Goal: Communication & Community: Answer question/provide support

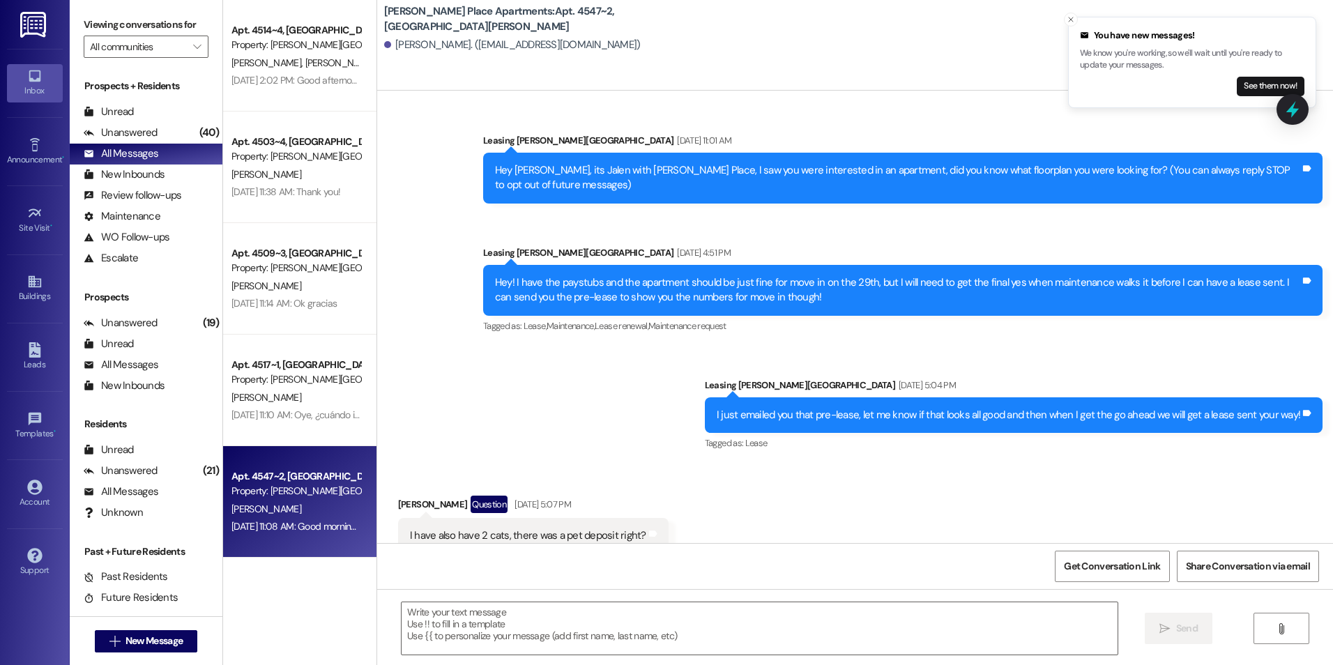
scroll to position [36606, 0]
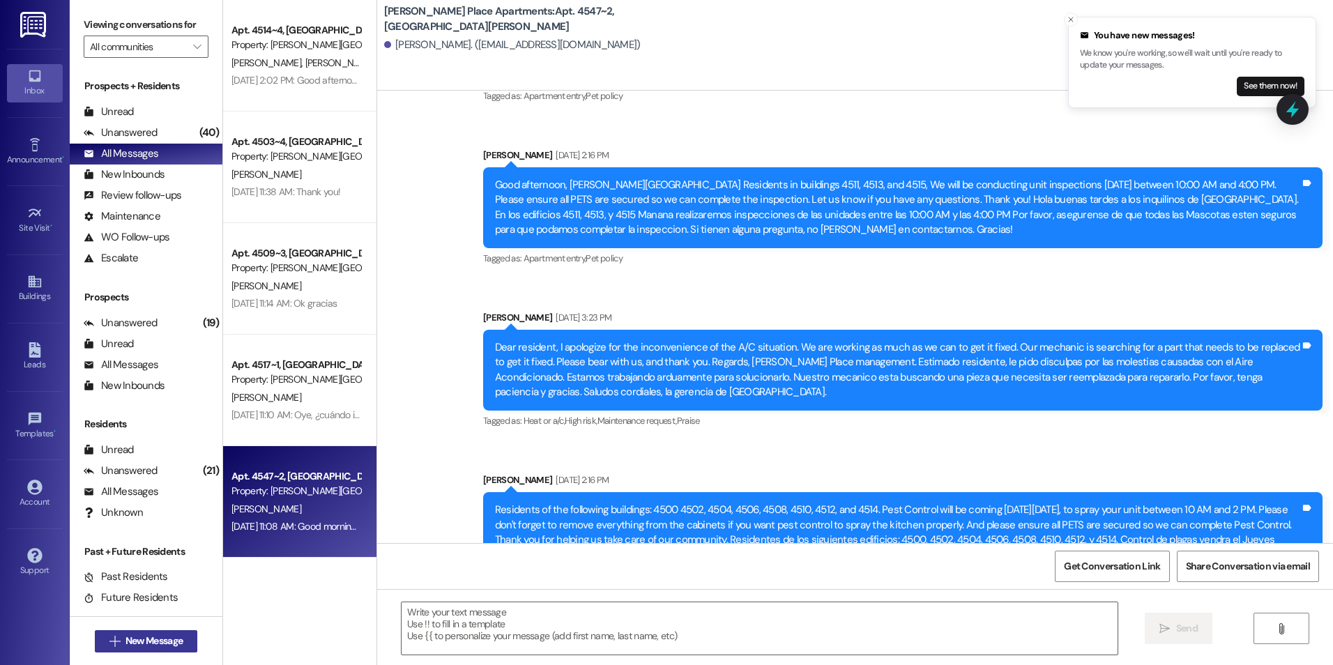
click at [148, 645] on span "New Message" at bounding box center [153, 640] width 57 height 15
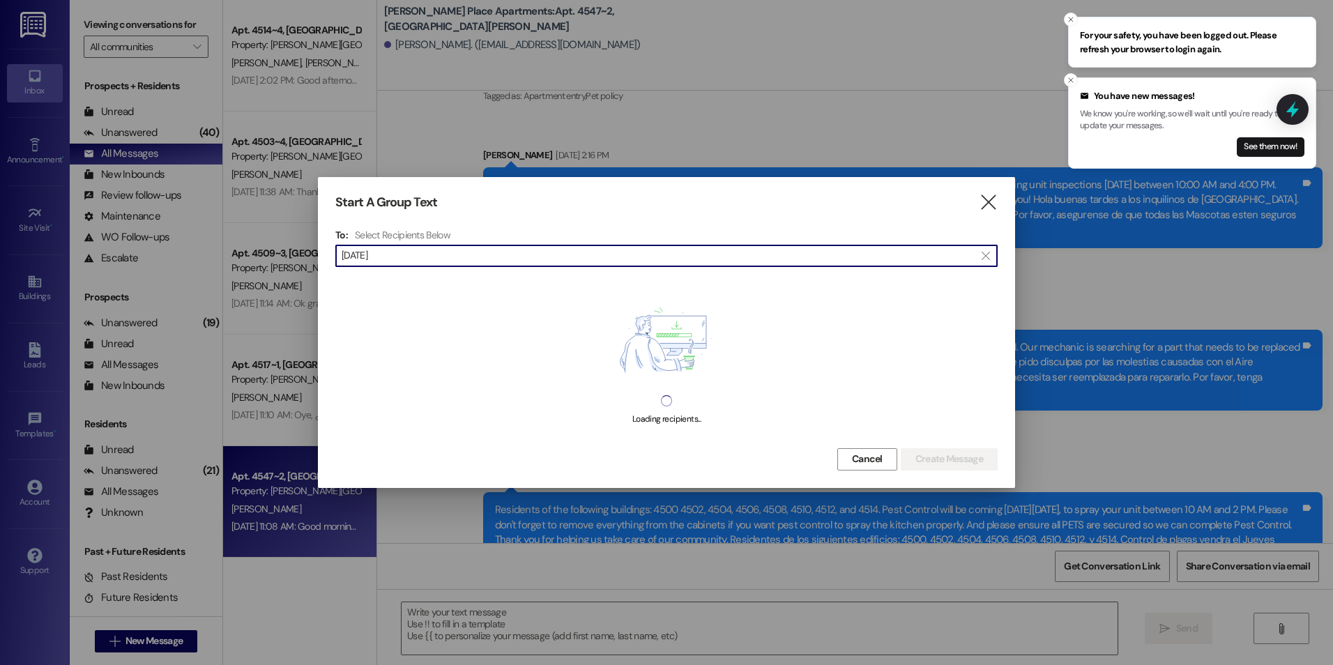
type input "juli"
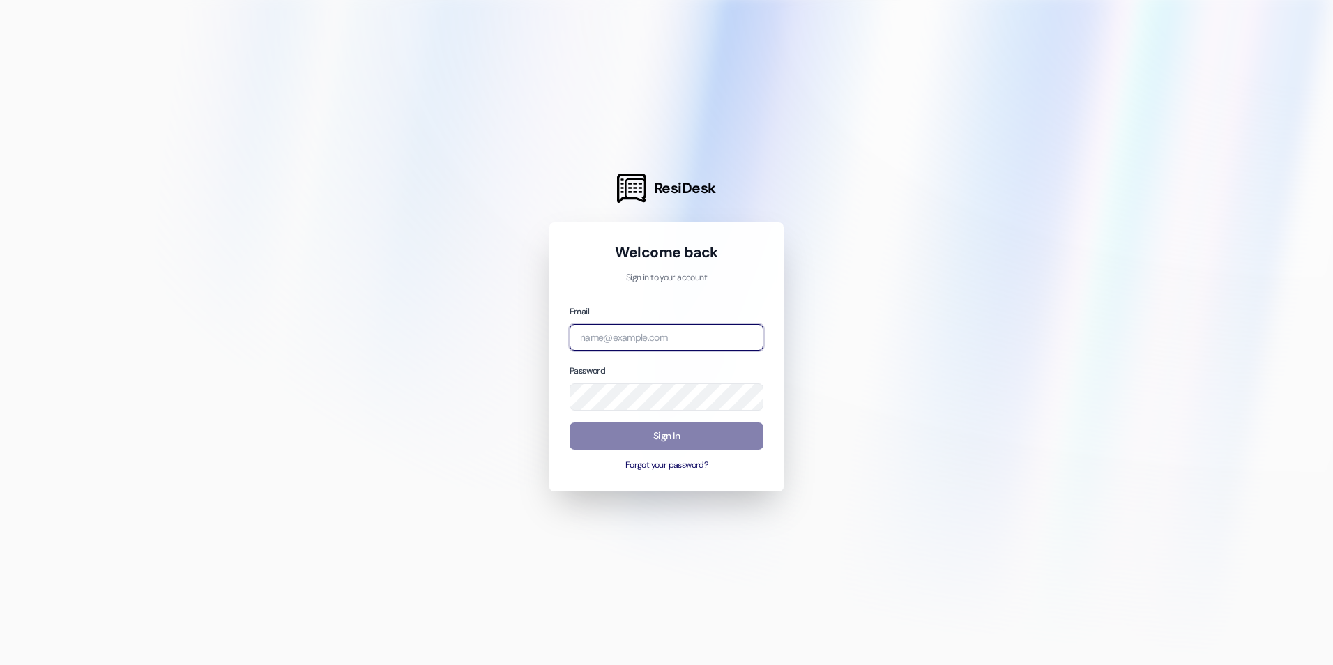
type input "[EMAIL_ADDRESS][DOMAIN_NAME]"
click at [675, 416] on div "Email [EMAIL_ADDRESS][DOMAIN_NAME] Password Sign In Forgot your password?" at bounding box center [666, 388] width 194 height 168
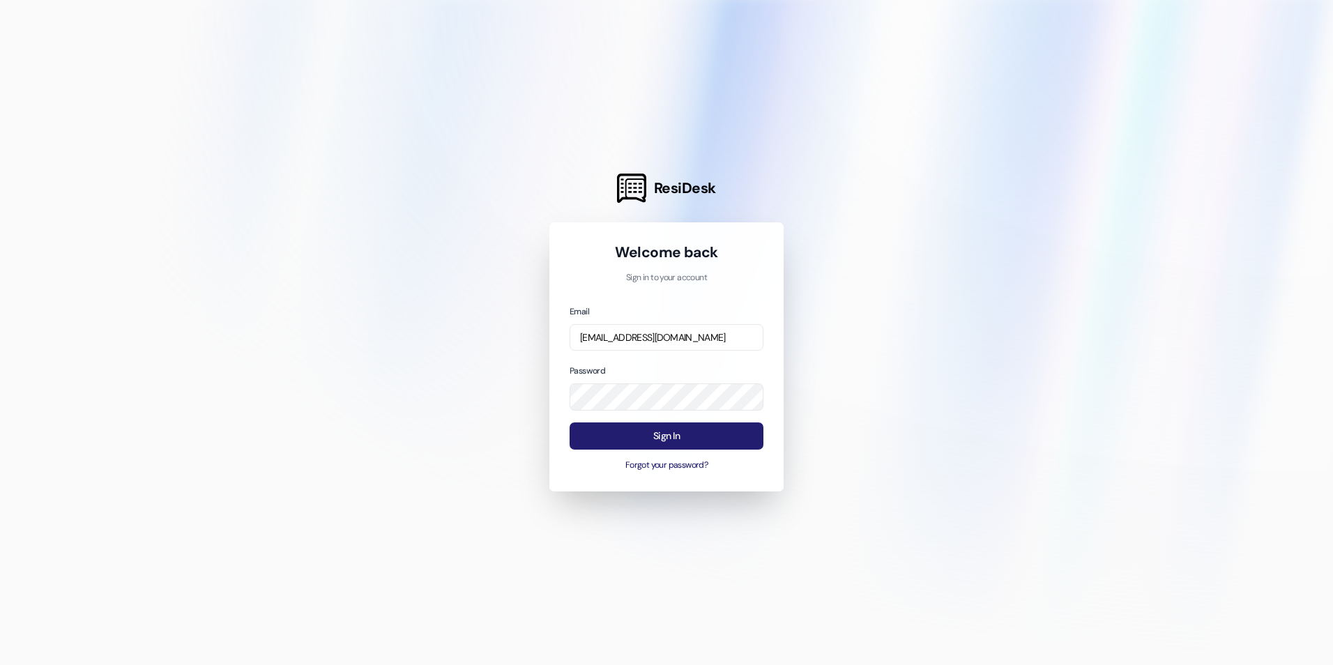
click at [668, 430] on button "Sign In" at bounding box center [666, 435] width 194 height 27
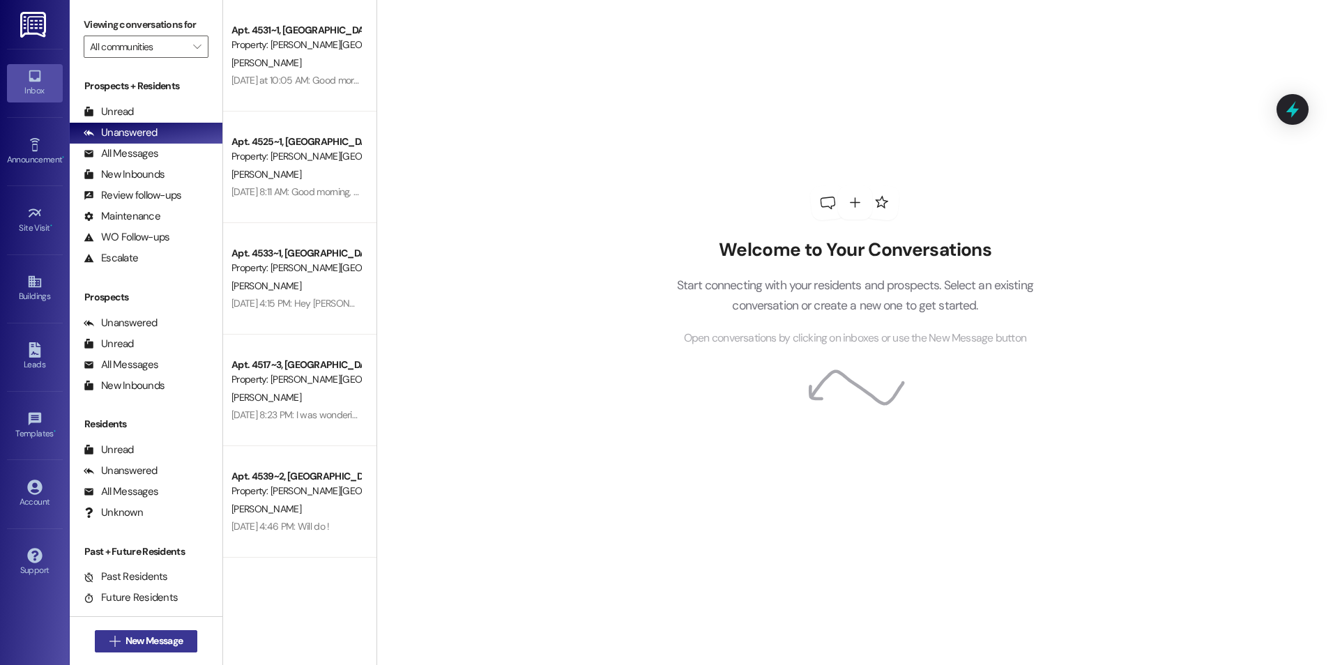
click at [125, 643] on span "New Message" at bounding box center [153, 640] width 57 height 15
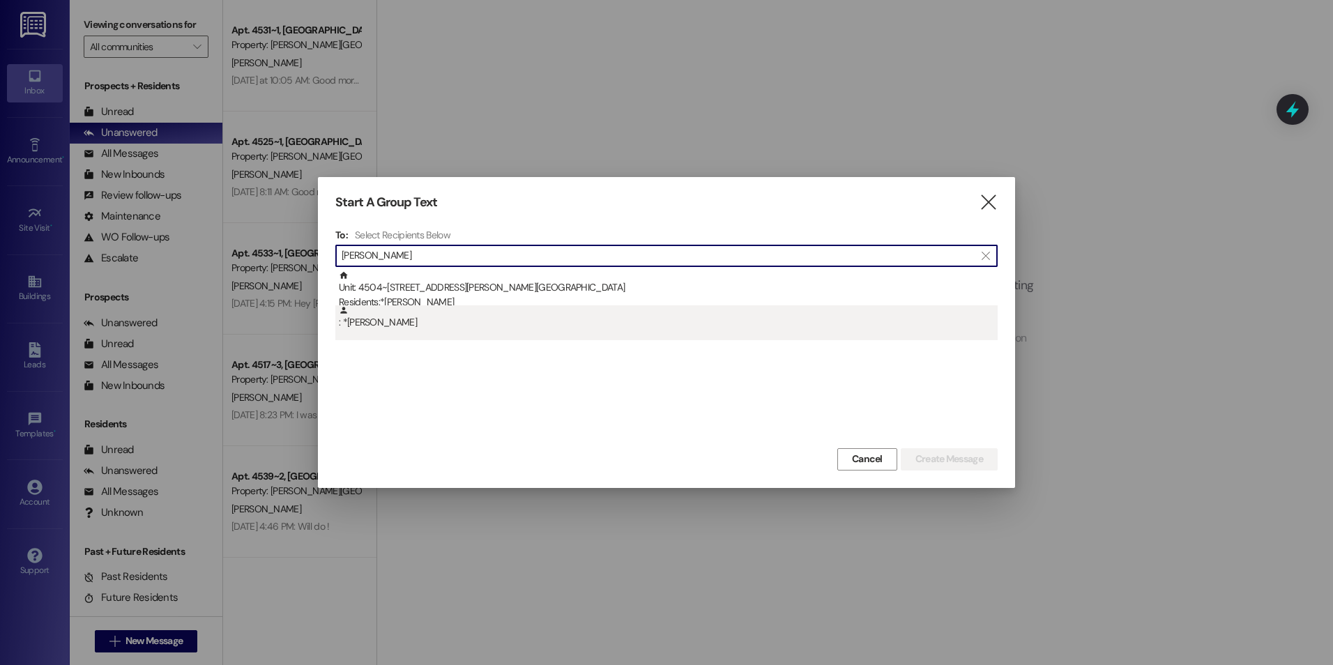
type input "[PERSON_NAME]"
click at [458, 307] on div ": *[PERSON_NAME]" at bounding box center [668, 317] width 659 height 24
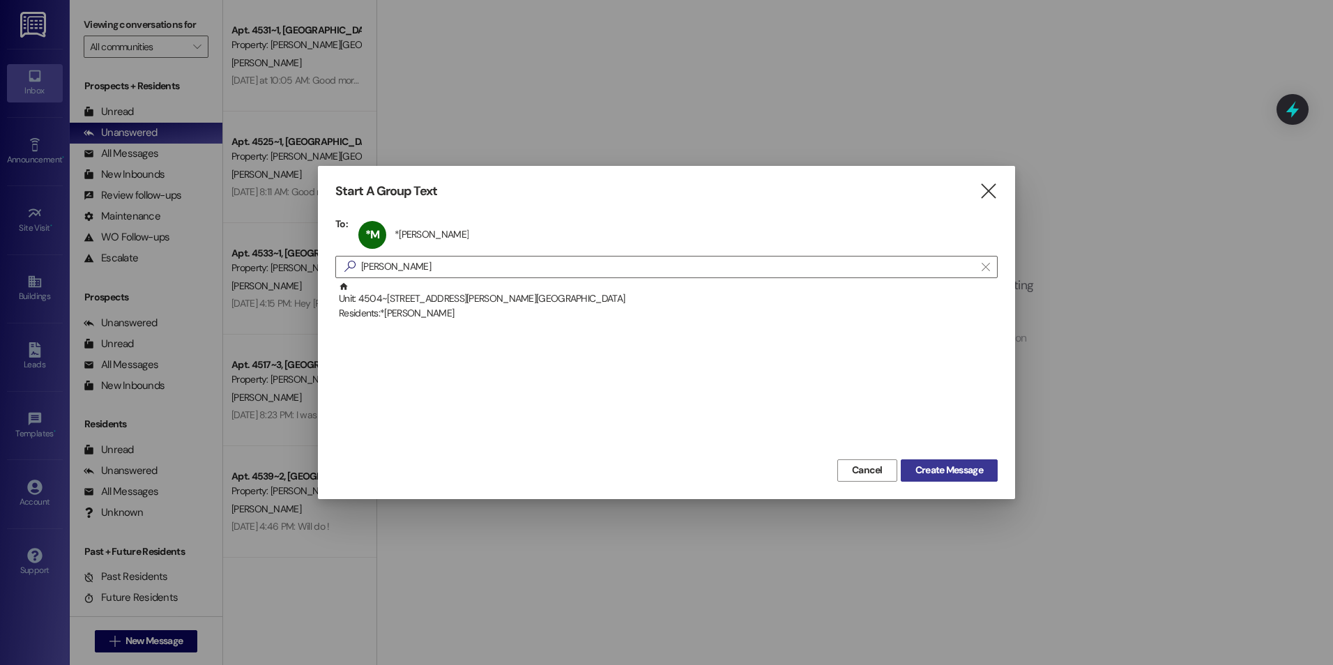
click at [931, 479] on button "Create Message" at bounding box center [948, 470] width 97 height 22
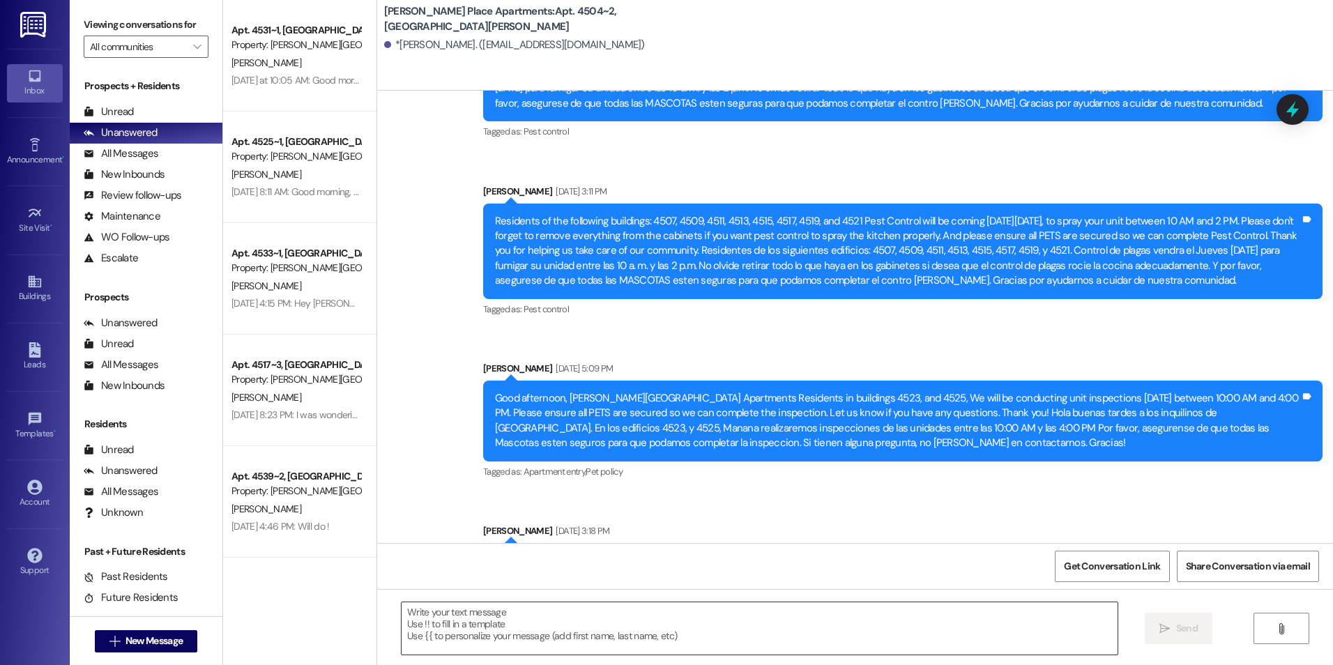
scroll to position [46757, 0]
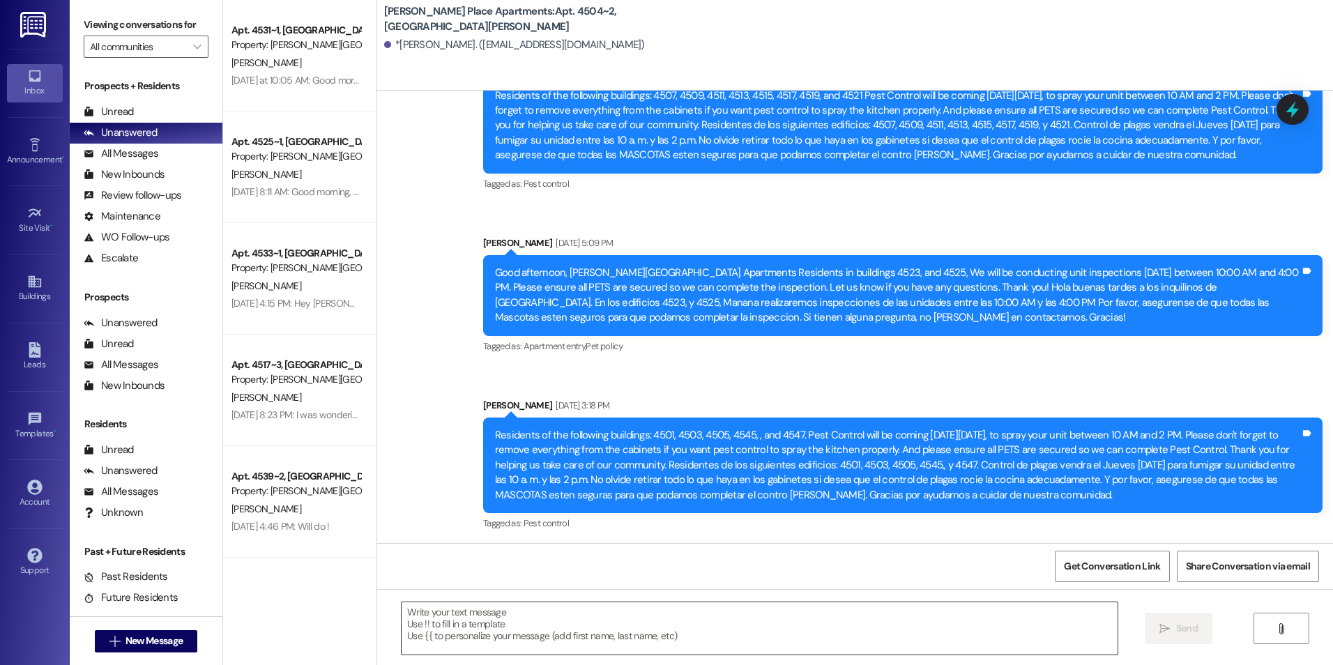
click at [475, 620] on textarea at bounding box center [758, 628] width 715 height 52
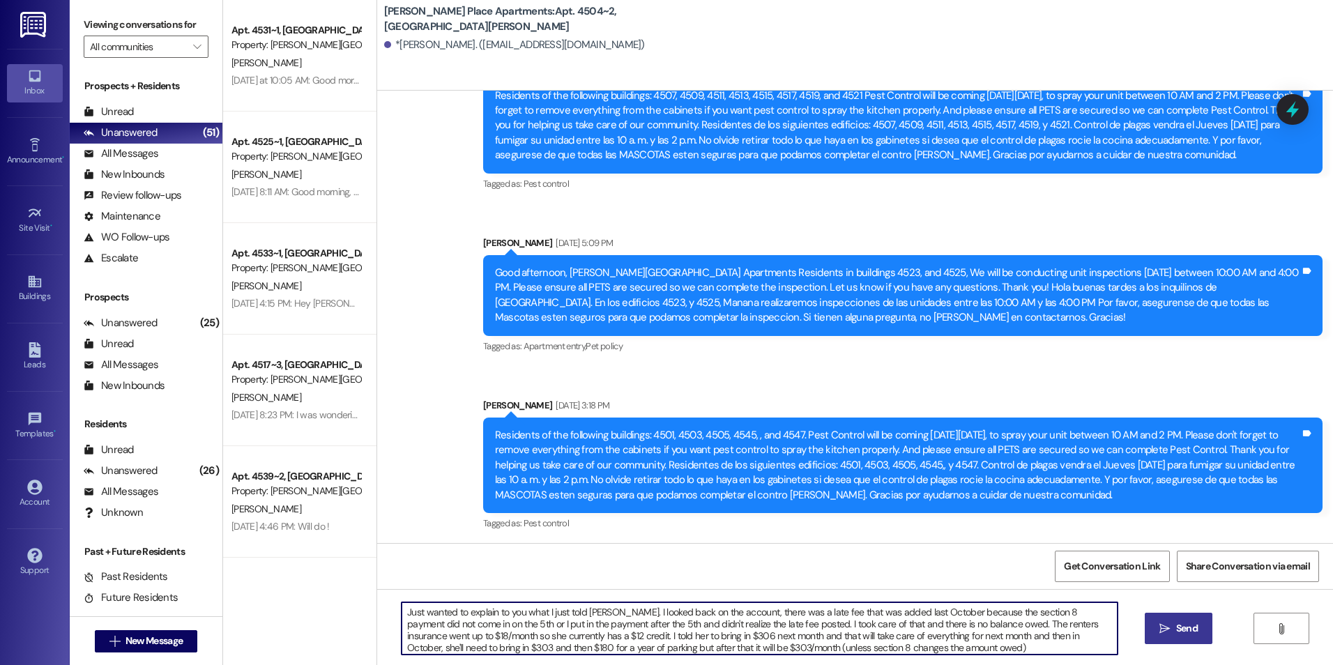
type textarea "Just wanted to explain to you what I just told [PERSON_NAME]. I looked back on …"
click at [1160, 616] on button " Send" at bounding box center [1178, 628] width 68 height 31
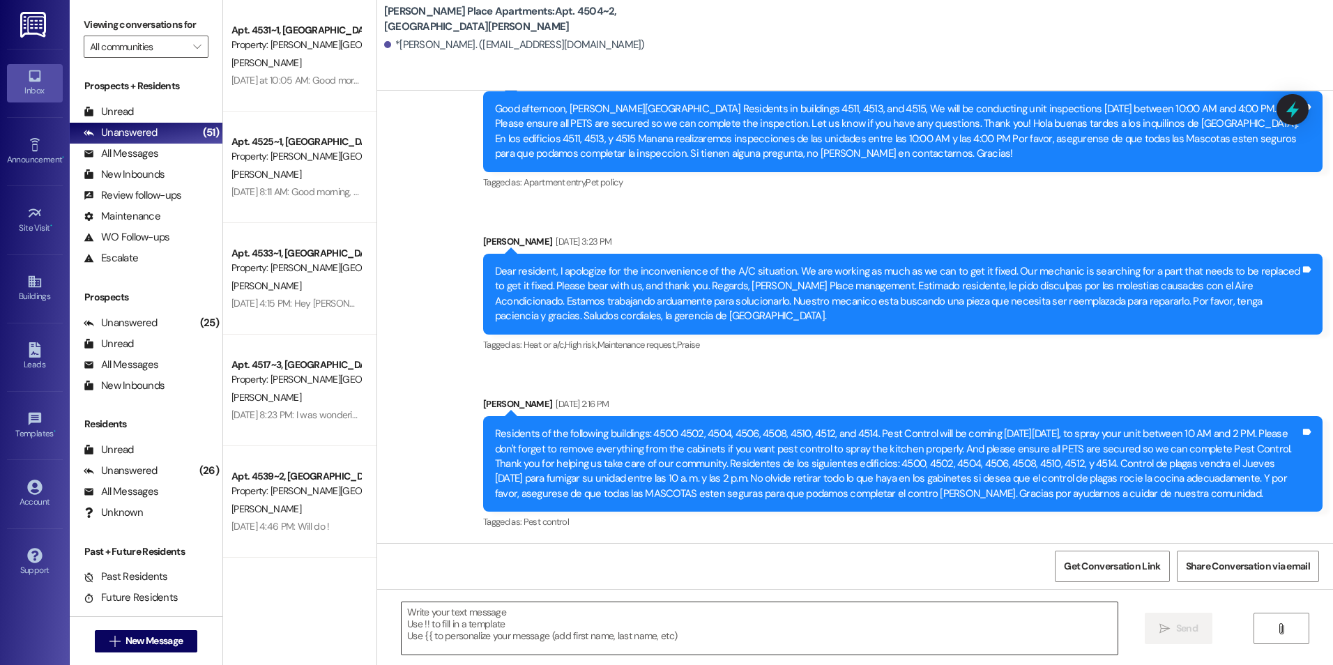
scroll to position [46899, 0]
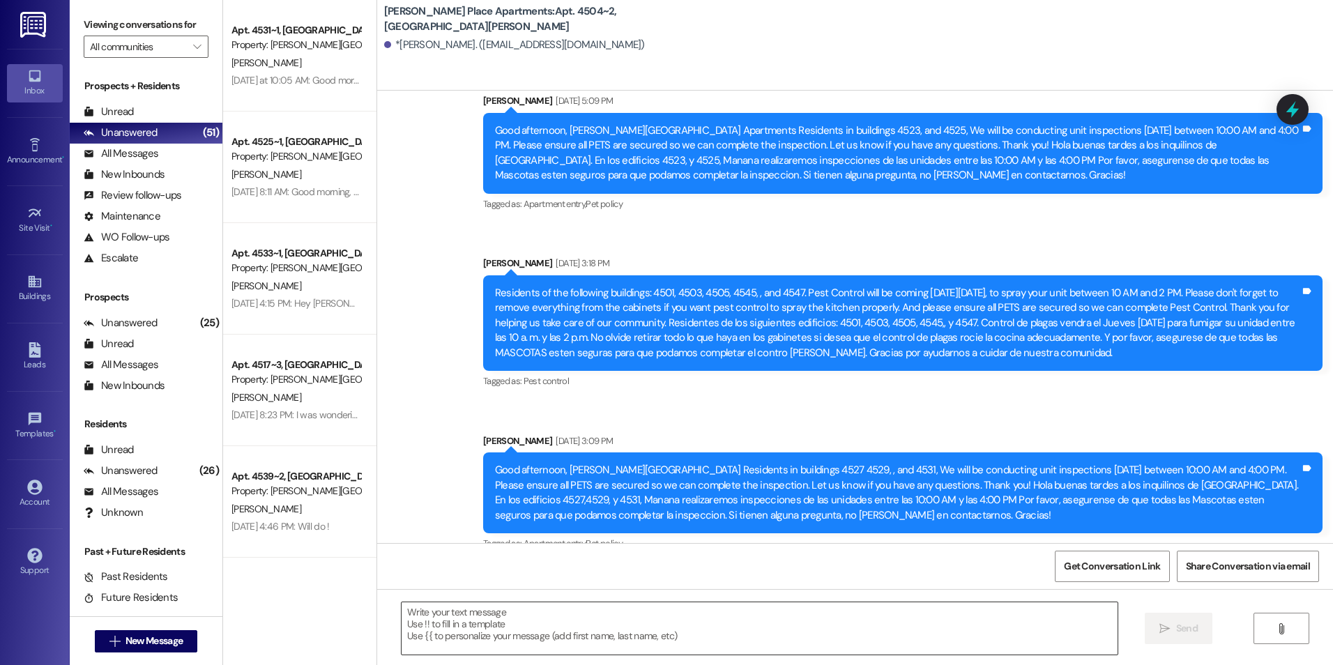
drag, startPoint x: 418, startPoint y: 307, endPoint x: 537, endPoint y: 613, distance: 328.1
